Goal: Complete application form: Complete application form

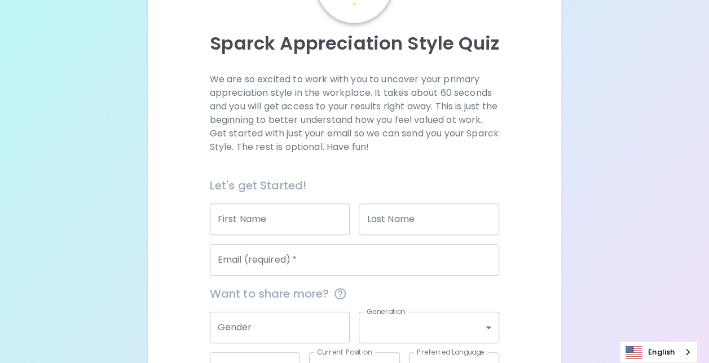
scroll to position [113, 0]
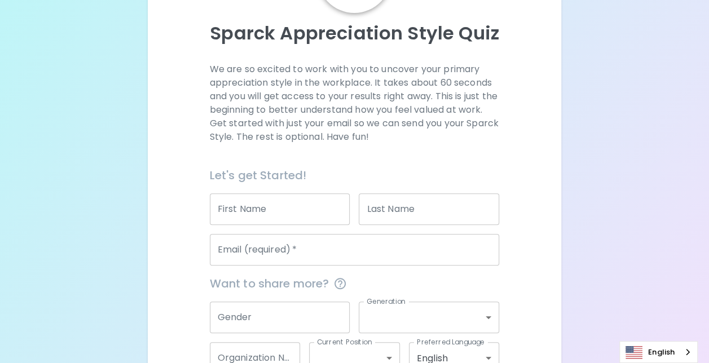
click at [283, 214] on input "First Name" at bounding box center [280, 209] width 140 height 32
type input "Lauren"
type input "[PERSON_NAME]"
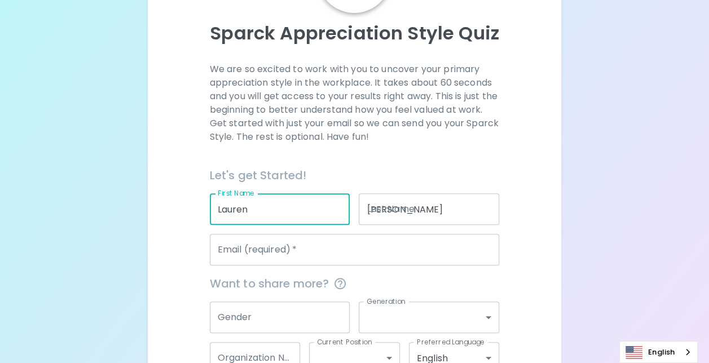
type input "[EMAIL_ADDRESS][PERSON_NAME][DOMAIN_NAME]"
type input "Brownc"
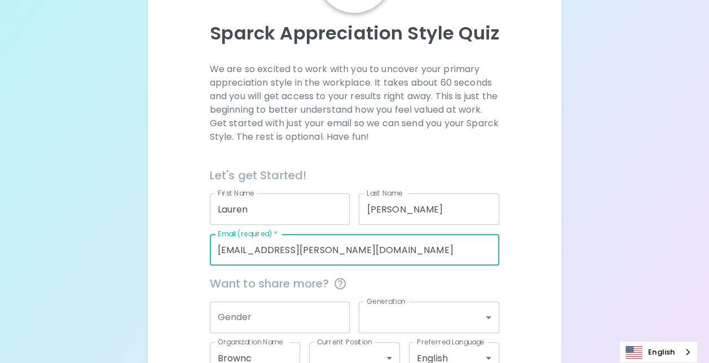
click at [412, 248] on input "[EMAIL_ADDRESS][PERSON_NAME][DOMAIN_NAME]" at bounding box center [355, 250] width 290 height 32
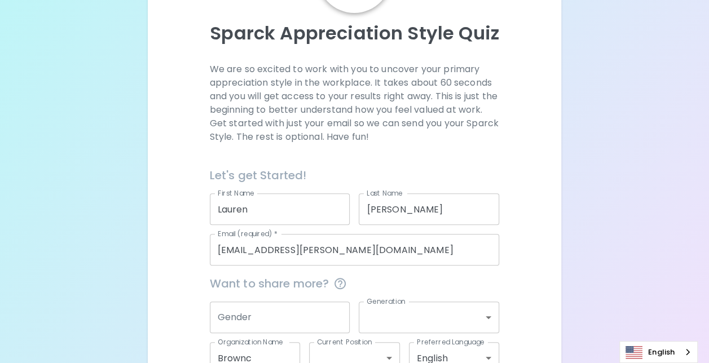
click at [533, 201] on div "We are so excited to work with you to uncover your primary appreciation style i…" at bounding box center [354, 239] width 386 height 353
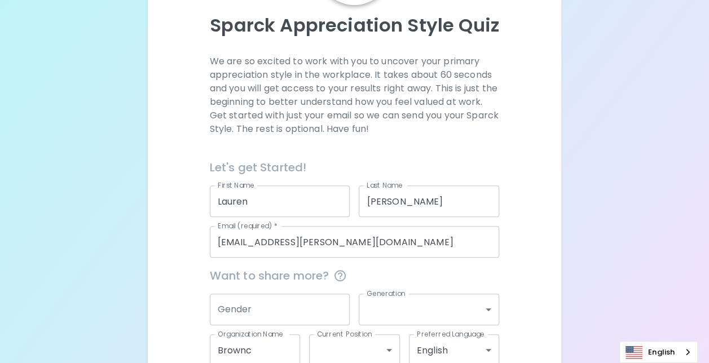
scroll to position [169, 0]
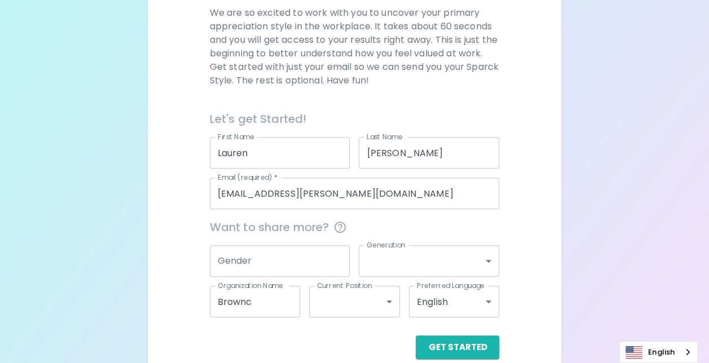
click at [262, 262] on input "Gender" at bounding box center [280, 261] width 140 height 32
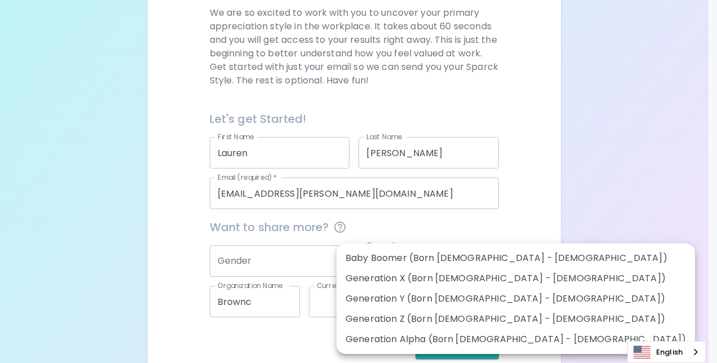
click at [411, 263] on body "Sparck Appreciation Style Quiz We are so excited to work with you to uncover yo…" at bounding box center [358, 106] width 717 height 551
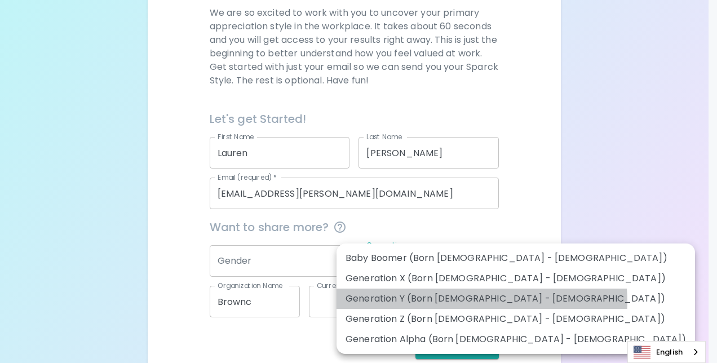
click at [482, 302] on li "Generation Y (Born [DEMOGRAPHIC_DATA] - [DEMOGRAPHIC_DATA])" at bounding box center [516, 299] width 359 height 20
type input "generation_y"
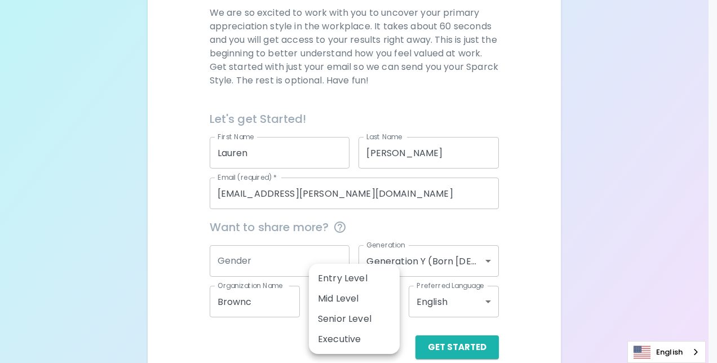
click at [373, 309] on body "Sparck Appreciation Style Quiz We are so excited to work with you to uncover yo…" at bounding box center [358, 106] width 717 height 551
click at [367, 323] on li "Senior Level" at bounding box center [354, 319] width 91 height 20
type input "senior_level"
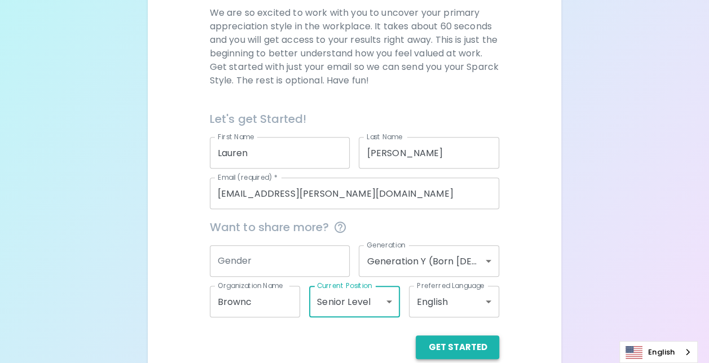
click at [468, 342] on button "Get Started" at bounding box center [457, 348] width 83 height 24
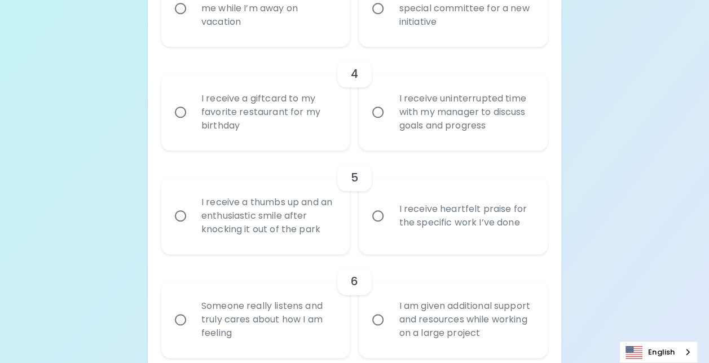
scroll to position [564, 0]
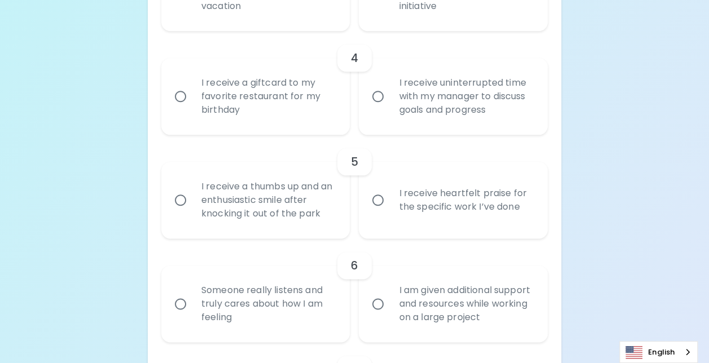
click at [235, 87] on div "I receive a giftcard to my favorite restaurant for my birthday" at bounding box center [268, 97] width 152 height 68
click at [192, 87] on input "I receive a giftcard to my favorite restaurant for my birthday" at bounding box center [181, 97] width 24 height 24
radio input "true"
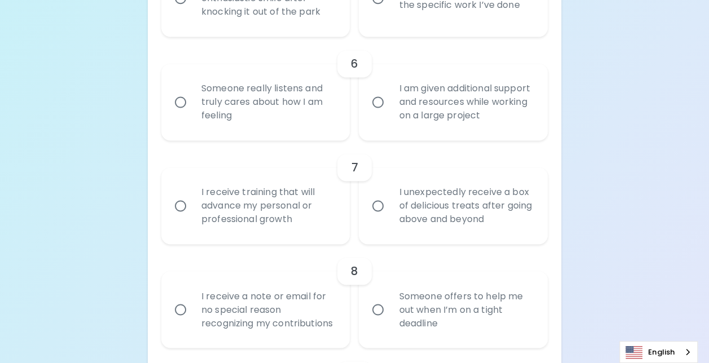
scroll to position [767, 0]
click at [469, 208] on div "I unexpectedly receive a box of delicious treats after going above and beyond" at bounding box center [466, 205] width 152 height 68
click at [390, 208] on input "I unexpectedly receive a box of delicious treats after going above and beyond" at bounding box center [378, 205] width 24 height 24
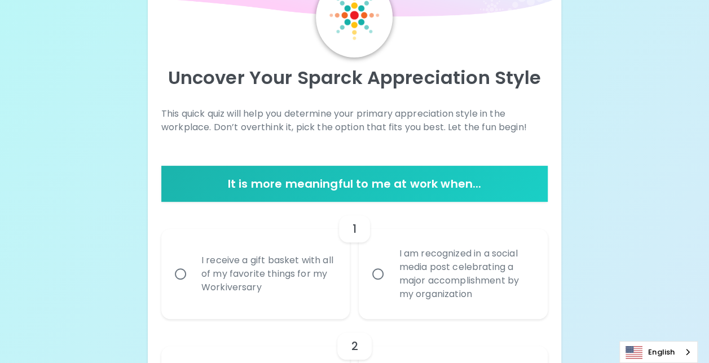
scroll to position [124, 0]
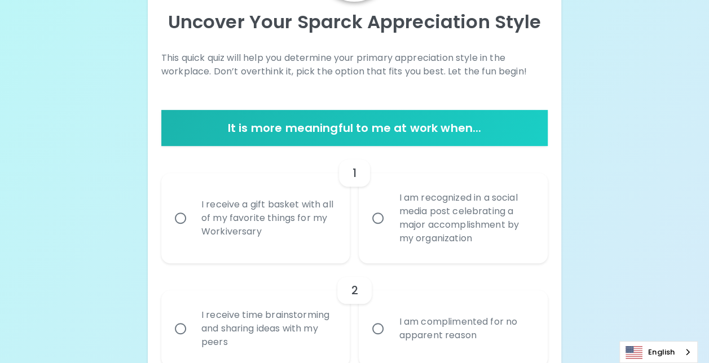
radio input "true"
click at [270, 252] on div "I receive a gift basket with all of my favorite things for my Workiversary" at bounding box center [268, 218] width 152 height 68
click at [192, 230] on input "I receive a gift basket with all of my favorite things for my Workiversary" at bounding box center [181, 218] width 24 height 24
radio input "false"
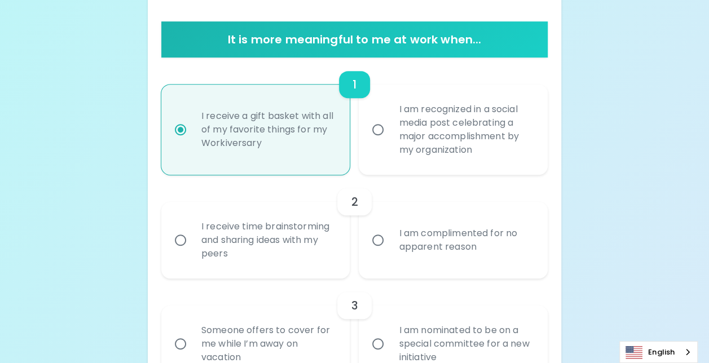
scroll to position [214, 0]
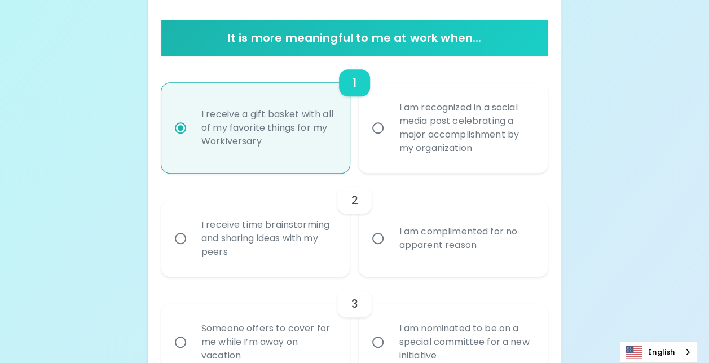
radio input "true"
click at [452, 241] on div "I am complimented for no apparent reason" at bounding box center [466, 239] width 152 height 54
click at [390, 241] on input "I am complimented for no apparent reason" at bounding box center [378, 239] width 24 height 24
radio input "false"
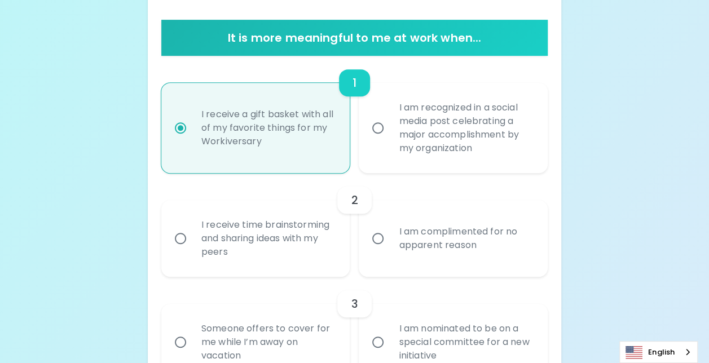
radio input "true"
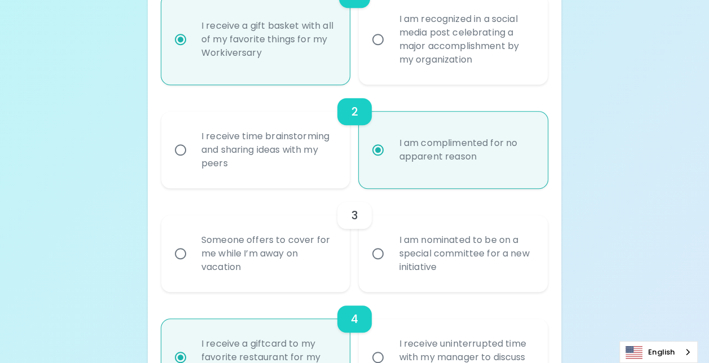
scroll to position [305, 0]
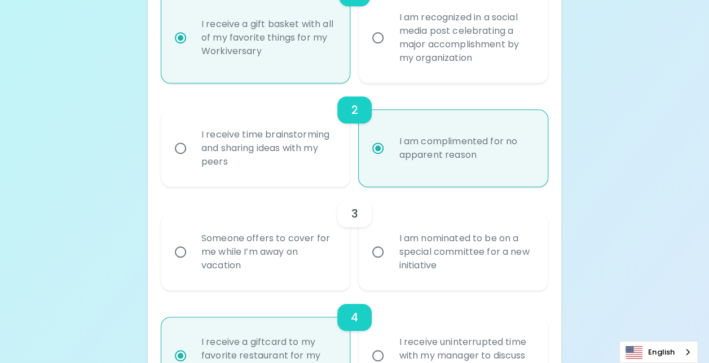
radio input "true"
click at [302, 263] on div "Someone offers to cover for me while I’m away on vacation" at bounding box center [268, 252] width 152 height 68
click at [192, 263] on input "Someone offers to cover for me while I’m away on vacation" at bounding box center [181, 252] width 24 height 24
radio input "false"
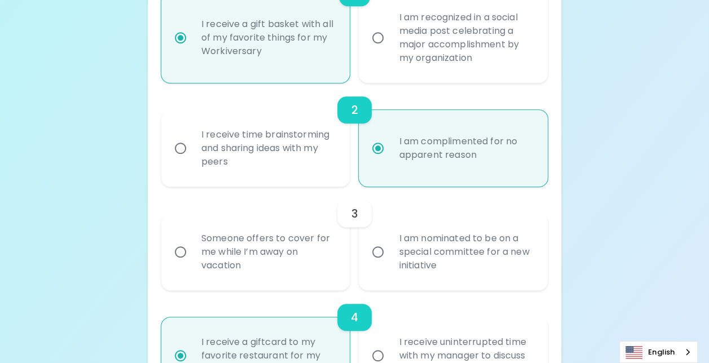
radio input "false"
radio input "true"
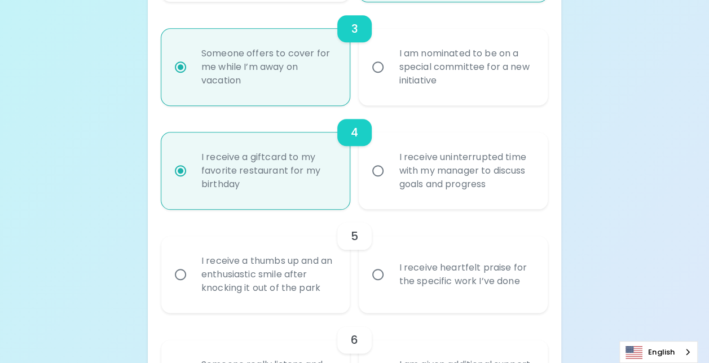
scroll to position [508, 0]
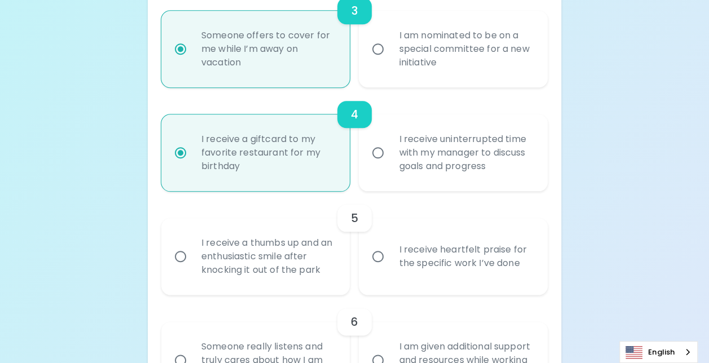
radio input "true"
click at [448, 274] on div "I receive heartfelt praise for the specific work I’ve done" at bounding box center [466, 257] width 152 height 54
click at [390, 268] on input "I receive heartfelt praise for the specific work I’ve done" at bounding box center [378, 257] width 24 height 24
radio input "false"
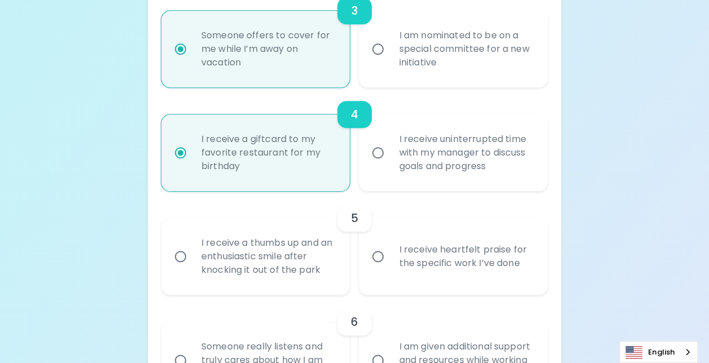
radio input "false"
radio input "true"
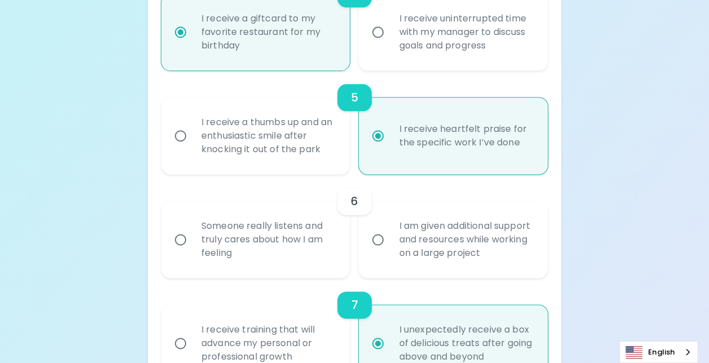
scroll to position [654, 0]
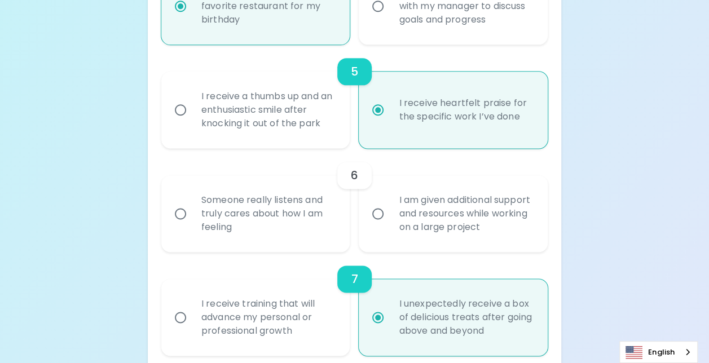
radio input "true"
click at [268, 218] on div "Someone really listens and truly cares about how I am feeling" at bounding box center [268, 214] width 152 height 68
click at [192, 218] on input "Someone really listens and truly cares about how I am feeling" at bounding box center [181, 214] width 24 height 24
radio input "false"
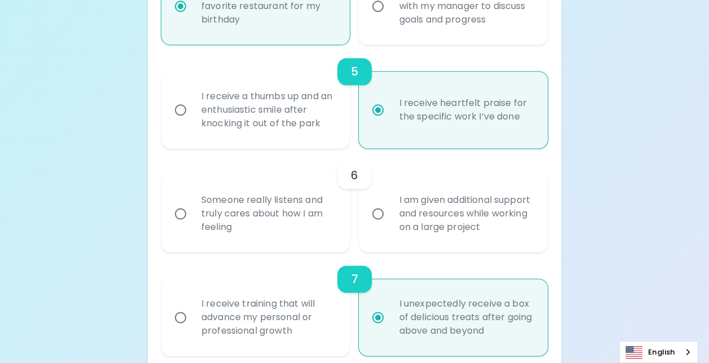
radio input "false"
radio input "true"
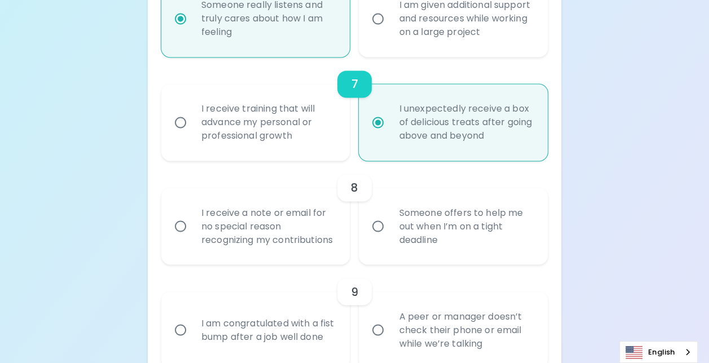
scroll to position [857, 0]
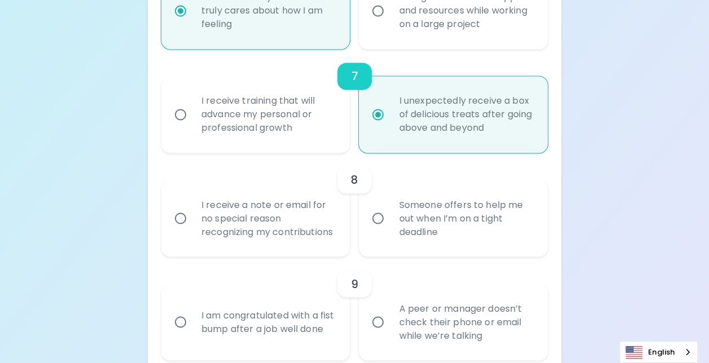
radio input "true"
click at [264, 235] on div "I receive a note or email for no special reason recognizing my contributions" at bounding box center [268, 218] width 152 height 68
click at [192, 230] on input "I receive a note or email for no special reason recognizing my contributions" at bounding box center [181, 218] width 24 height 24
radio input "false"
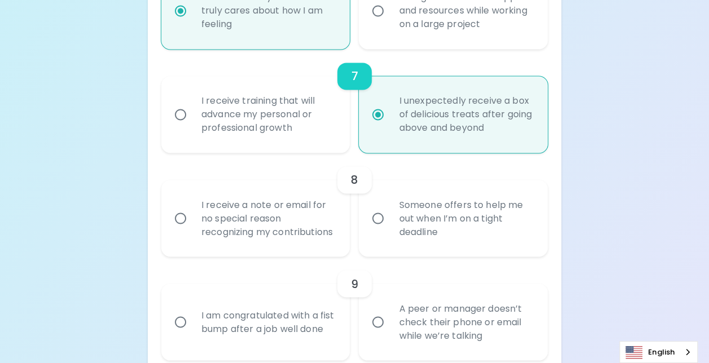
radio input "false"
radio input "true"
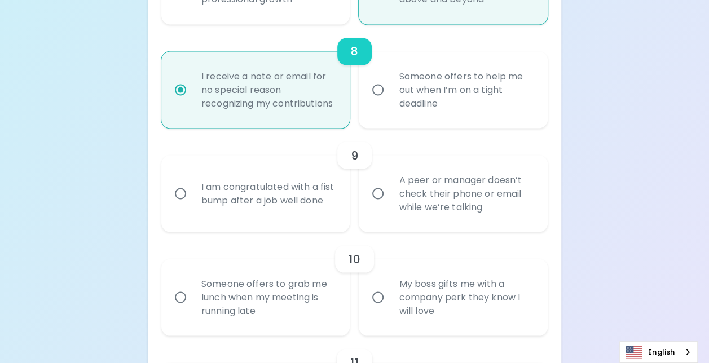
scroll to position [1004, 0]
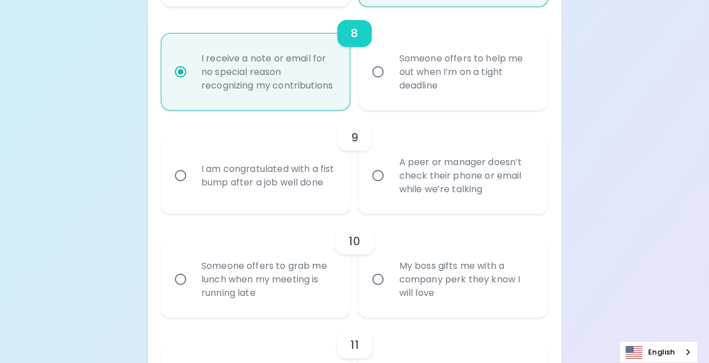
radio input "true"
click at [414, 173] on div "A peer or manager doesn’t check their phone or email while we’re talking" at bounding box center [466, 176] width 152 height 68
click at [390, 173] on input "A peer or manager doesn’t check their phone or email while we’re talking" at bounding box center [378, 176] width 24 height 24
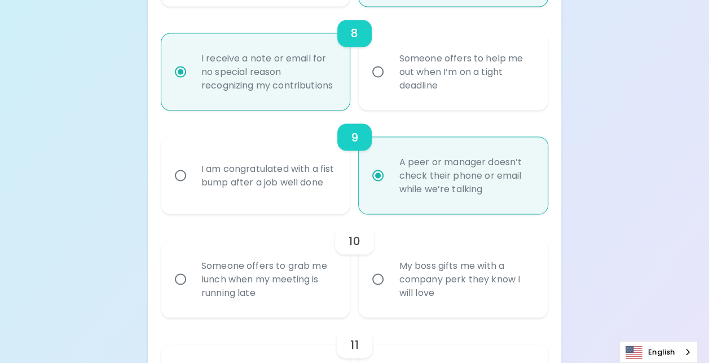
radio input "false"
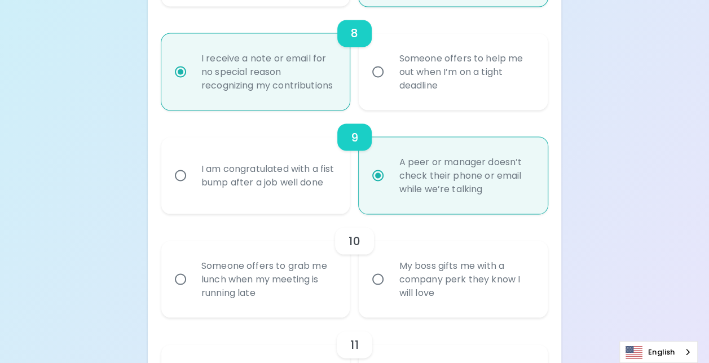
radio input "false"
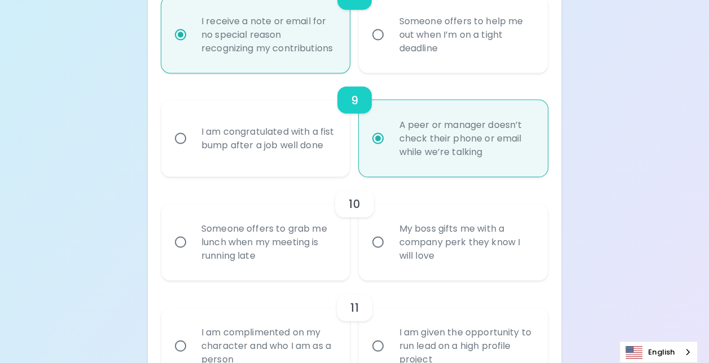
scroll to position [1094, 0]
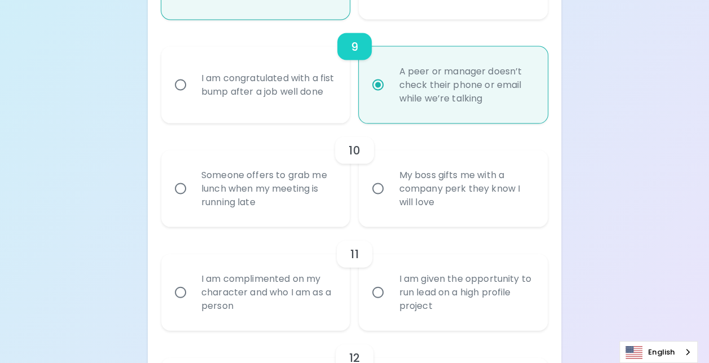
radio input "true"
click at [289, 202] on div "Someone offers to grab me lunch when my meeting is running late" at bounding box center [268, 189] width 152 height 68
click at [192, 201] on input "Someone offers to grab me lunch when my meeting is running late" at bounding box center [181, 189] width 24 height 24
radio input "false"
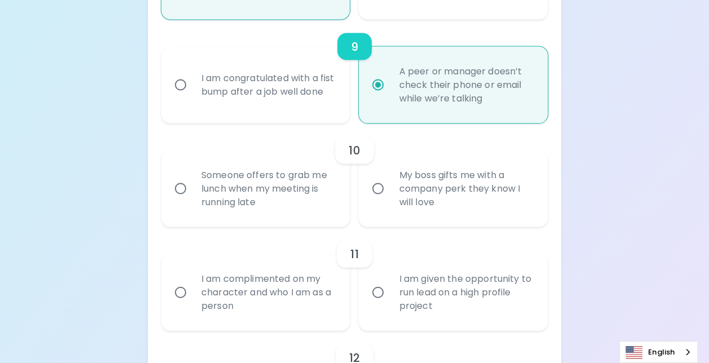
radio input "false"
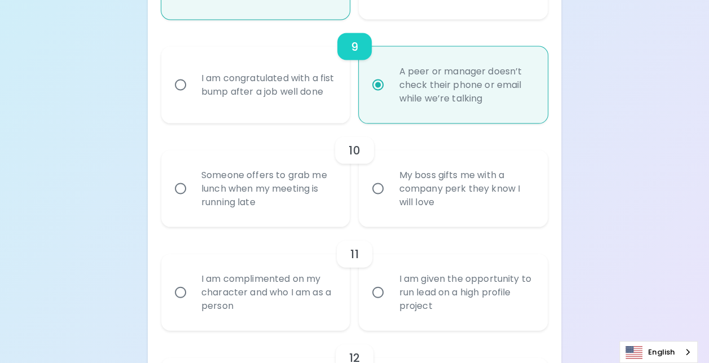
radio input "false"
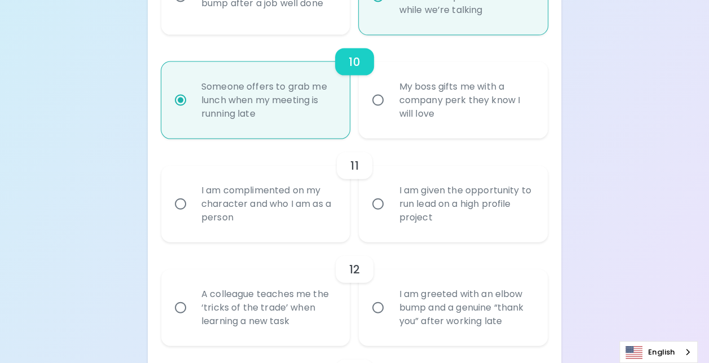
scroll to position [1185, 0]
radio input "true"
click at [244, 215] on div "I am complimented on my character and who I am as a person" at bounding box center [268, 203] width 152 height 68
click at [192, 214] on input "I am complimented on my character and who I am as a person" at bounding box center [181, 203] width 24 height 24
radio input "false"
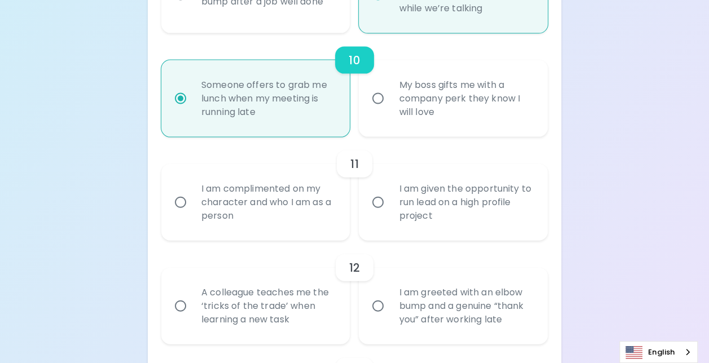
radio input "false"
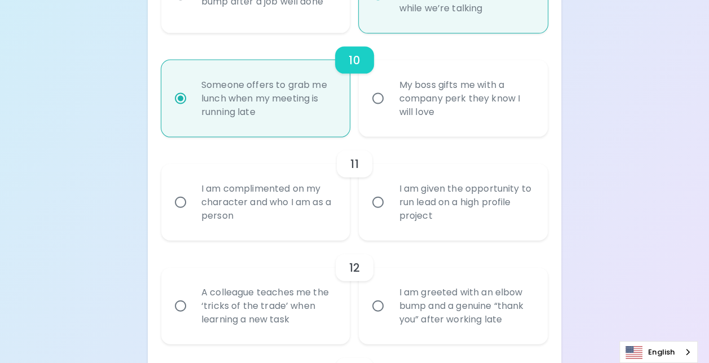
radio input "false"
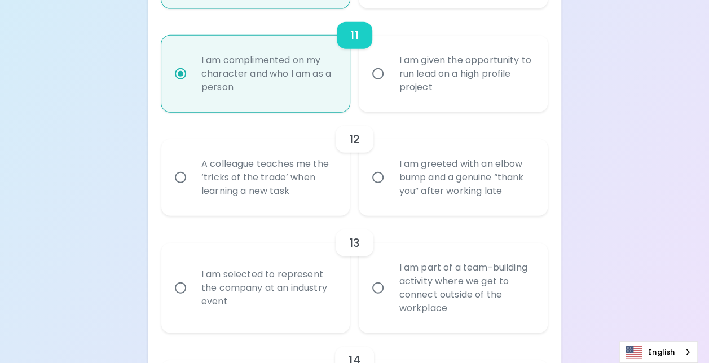
scroll to position [1331, 0]
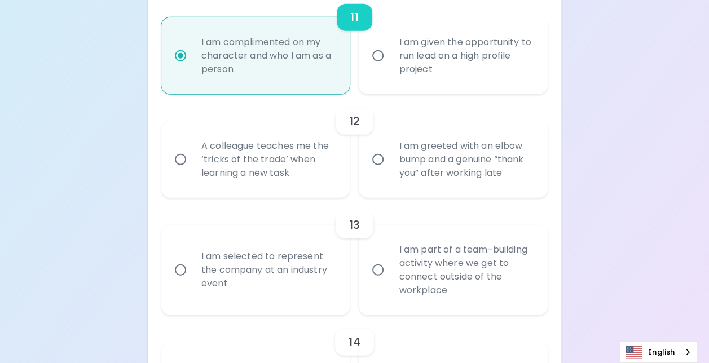
radio input "true"
click at [280, 171] on div "A colleague teaches me the ‘tricks of the trade’ when learning a new task" at bounding box center [268, 160] width 152 height 68
click at [192, 171] on input "A colleague teaches me the ‘tricks of the trade’ when learning a new task" at bounding box center [181, 160] width 24 height 24
radio input "false"
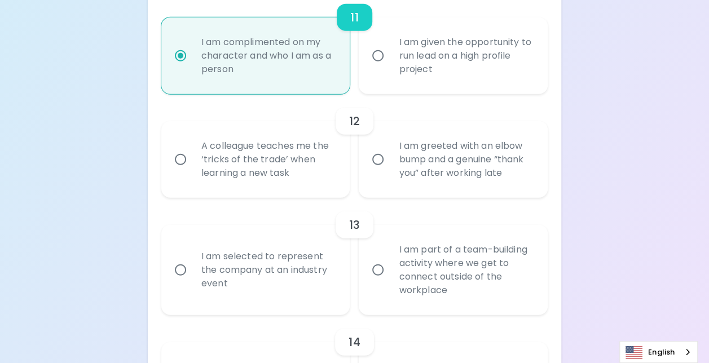
radio input "false"
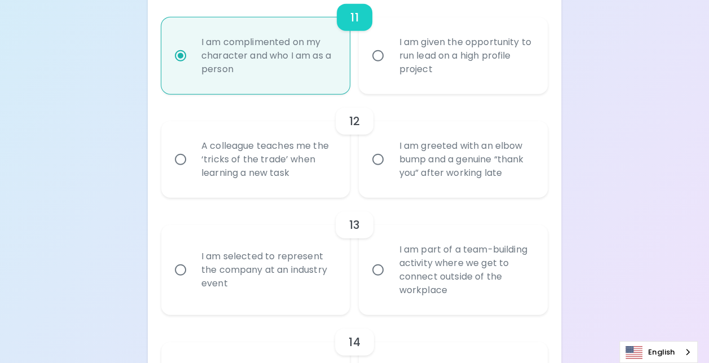
radio input "false"
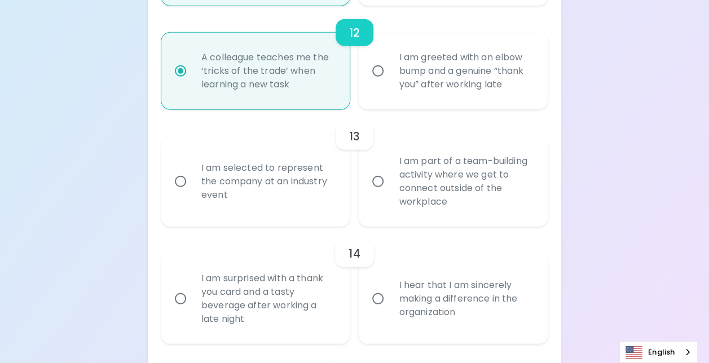
scroll to position [1421, 0]
radio input "true"
click at [476, 214] on div "I am part of a team-building activity where we get to connect outside of the wo…" at bounding box center [466, 179] width 152 height 81
click at [390, 192] on input "I am part of a team-building activity where we get to connect outside of the wo…" at bounding box center [378, 180] width 24 height 24
radio input "false"
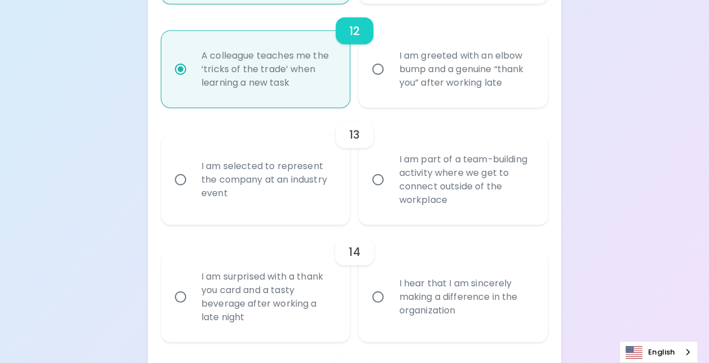
radio input "false"
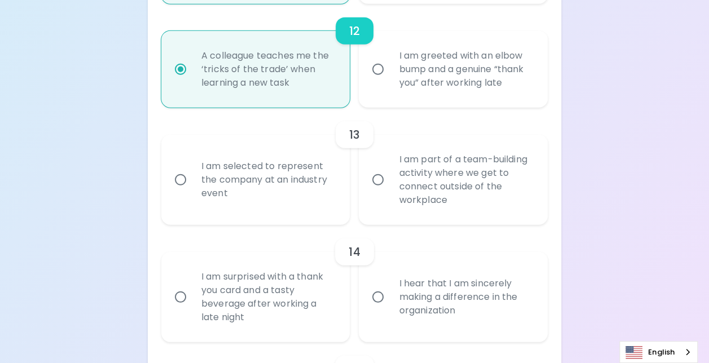
radio input "false"
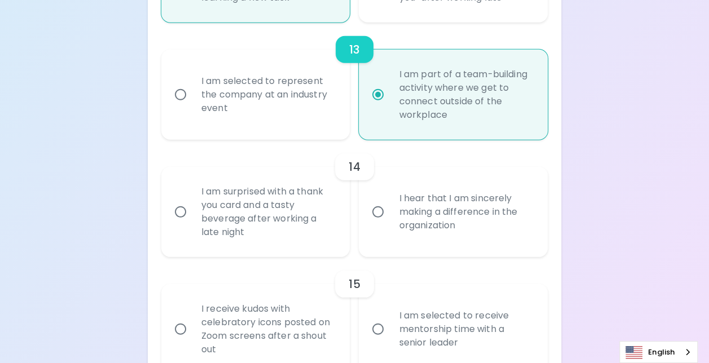
scroll to position [1512, 0]
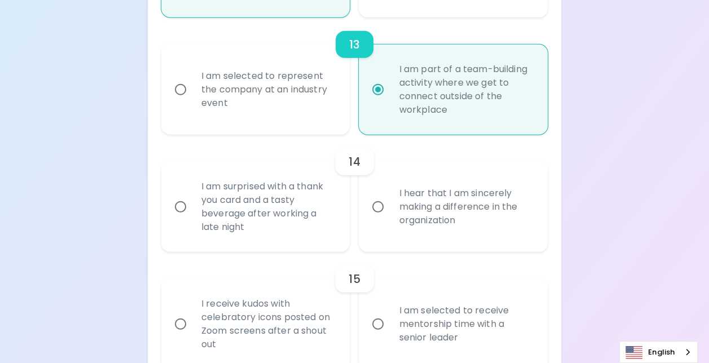
radio input "true"
click at [248, 213] on div "I am surprised with a thank you card and a tasty beverage after working a late …" at bounding box center [268, 206] width 152 height 81
click at [192, 213] on input "I am surprised with a thank you card and a tasty beverage after working a late …" at bounding box center [181, 207] width 24 height 24
radio input "false"
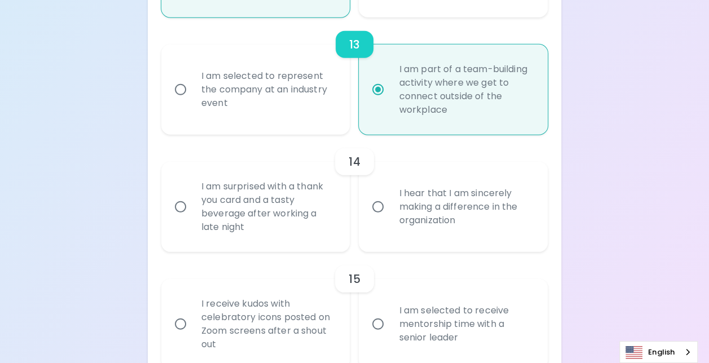
radio input "false"
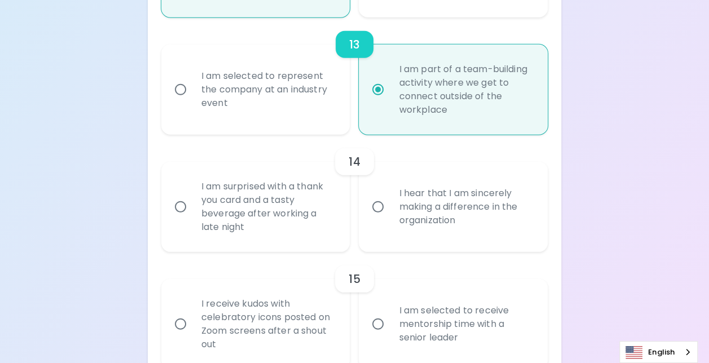
radio input "false"
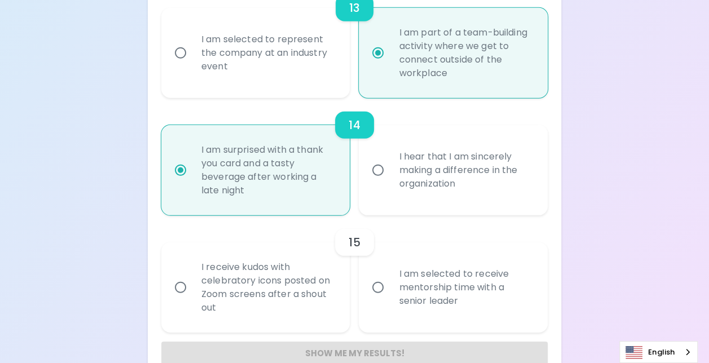
scroll to position [1586, 0]
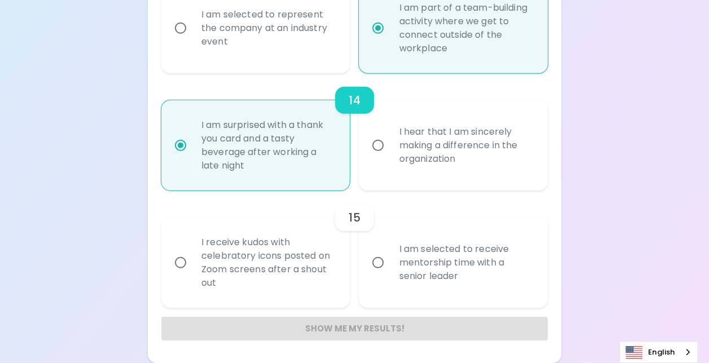
radio input "true"
click at [438, 157] on div "I hear that I am sincerely making a difference in the organization" at bounding box center [466, 146] width 152 height 68
click at [390, 157] on input "I hear that I am sincerely making a difference in the organization" at bounding box center [378, 146] width 24 height 24
radio input "false"
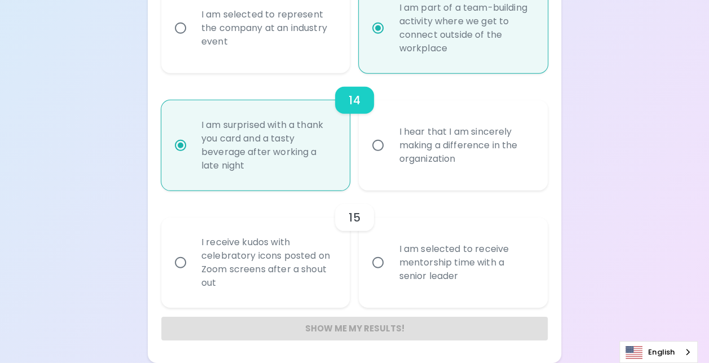
radio input "false"
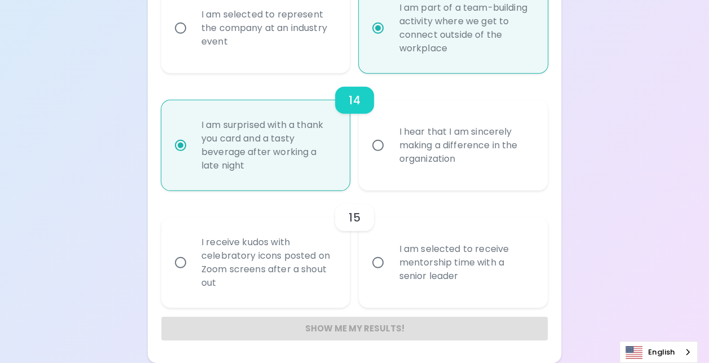
radio input "false"
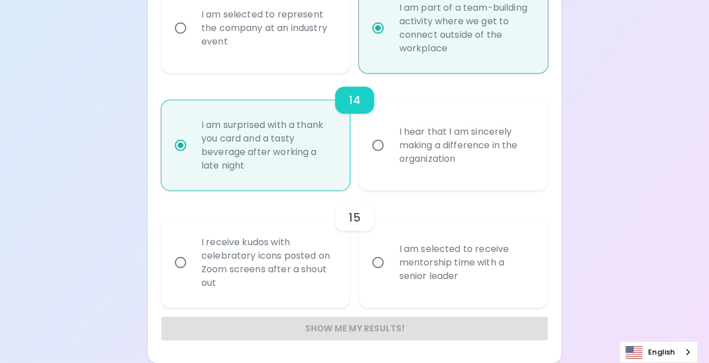
radio input "true"
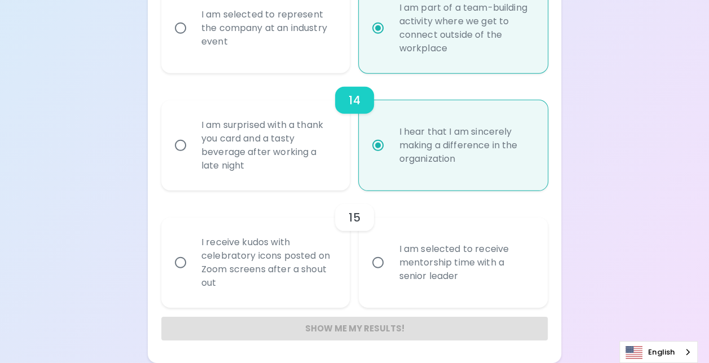
radio input "true"
click at [500, 271] on div "I am selected to receive mentorship time with a senior leader" at bounding box center [466, 263] width 152 height 68
click at [390, 271] on input "I am selected to receive mentorship time with a senior leader" at bounding box center [378, 263] width 24 height 24
radio input "false"
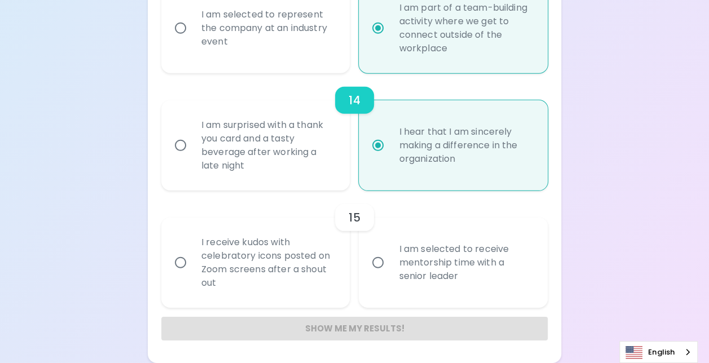
radio input "false"
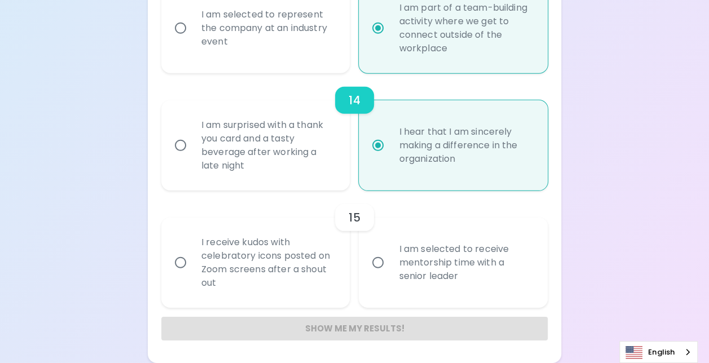
radio input "false"
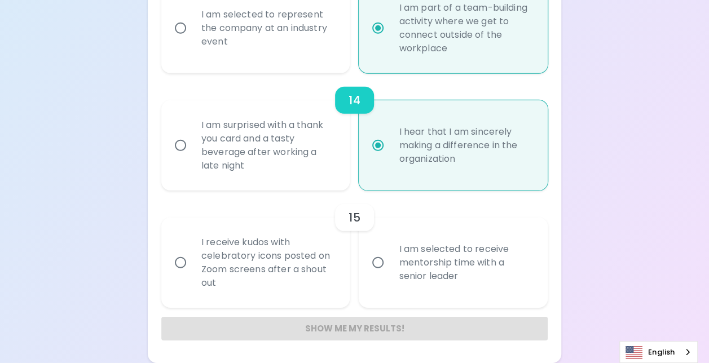
radio input "false"
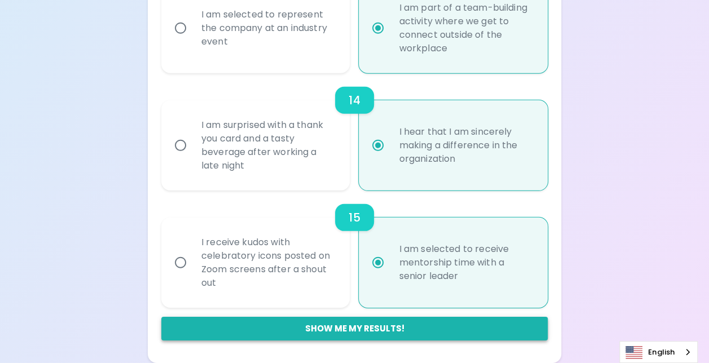
radio input "true"
click at [384, 334] on button "Show me my results!" at bounding box center [354, 329] width 386 height 24
radio input "false"
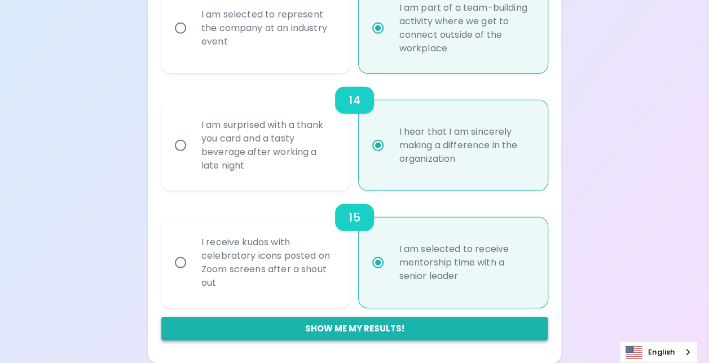
radio input "false"
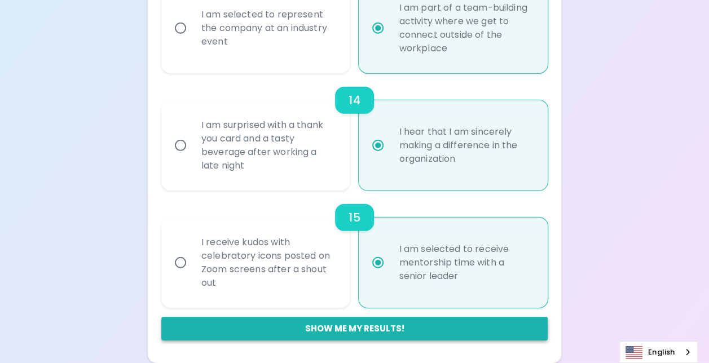
radio input "false"
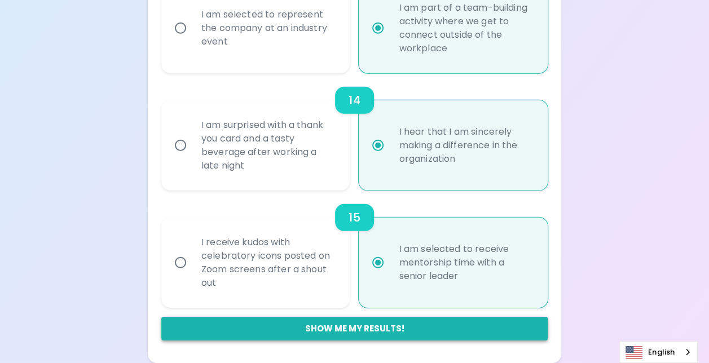
radio input "false"
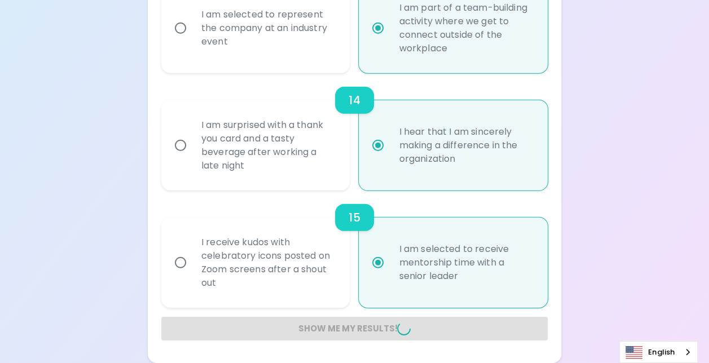
radio input "false"
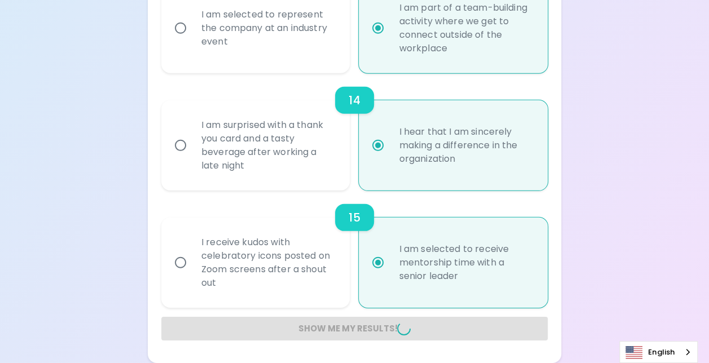
radio input "false"
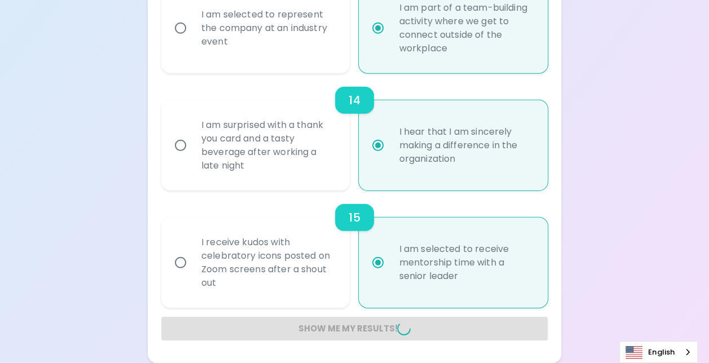
radio input "false"
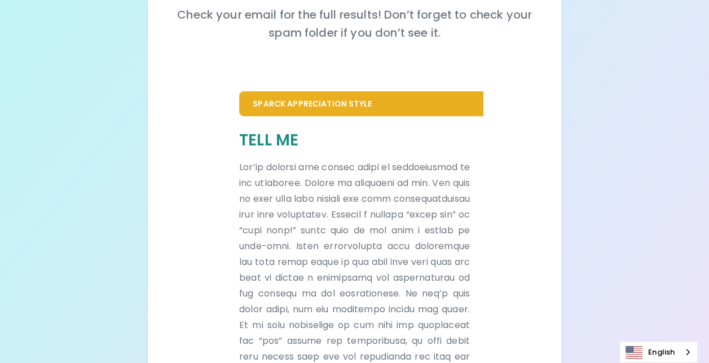
scroll to position [0, 0]
